Goal: Find contact information: Find contact information

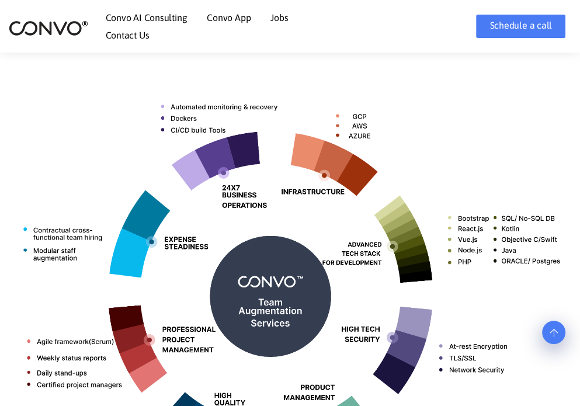
scroll to position [409, 0]
click at [141, 39] on link "Contact Us" at bounding box center [128, 34] width 44 height 9
click at [138, 34] on link "Contact Us" at bounding box center [128, 34] width 44 height 9
click at [128, 34] on link "Contact Us" at bounding box center [128, 34] width 44 height 9
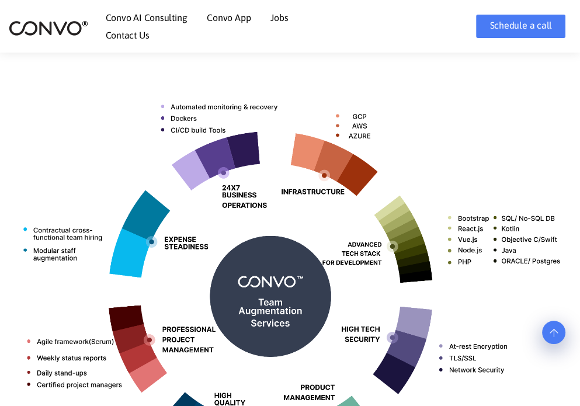
click at [128, 34] on link "Contact Us" at bounding box center [128, 34] width 44 height 9
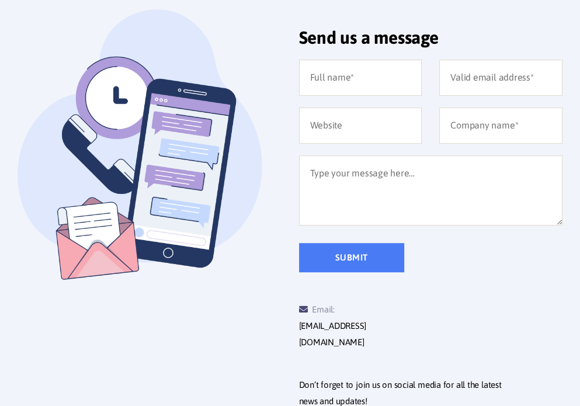
scroll to position [409, 0]
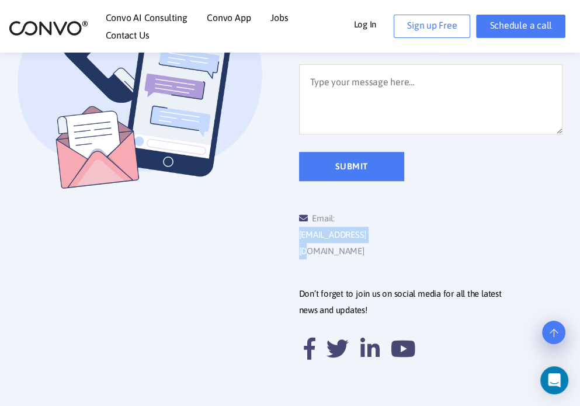
drag, startPoint x: 421, startPoint y: 217, endPoint x: 339, endPoint y: 214, distance: 82.3
click at [339, 214] on div "Email: support@convo.com" at bounding box center [365, 234] width 132 height 49
copy link "[EMAIL_ADDRESS][DOMAIN_NAME]"
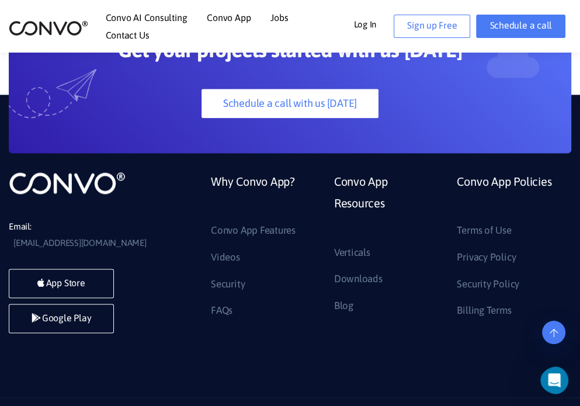
scroll to position [948, 0]
